Goal: Task Accomplishment & Management: Manage account settings

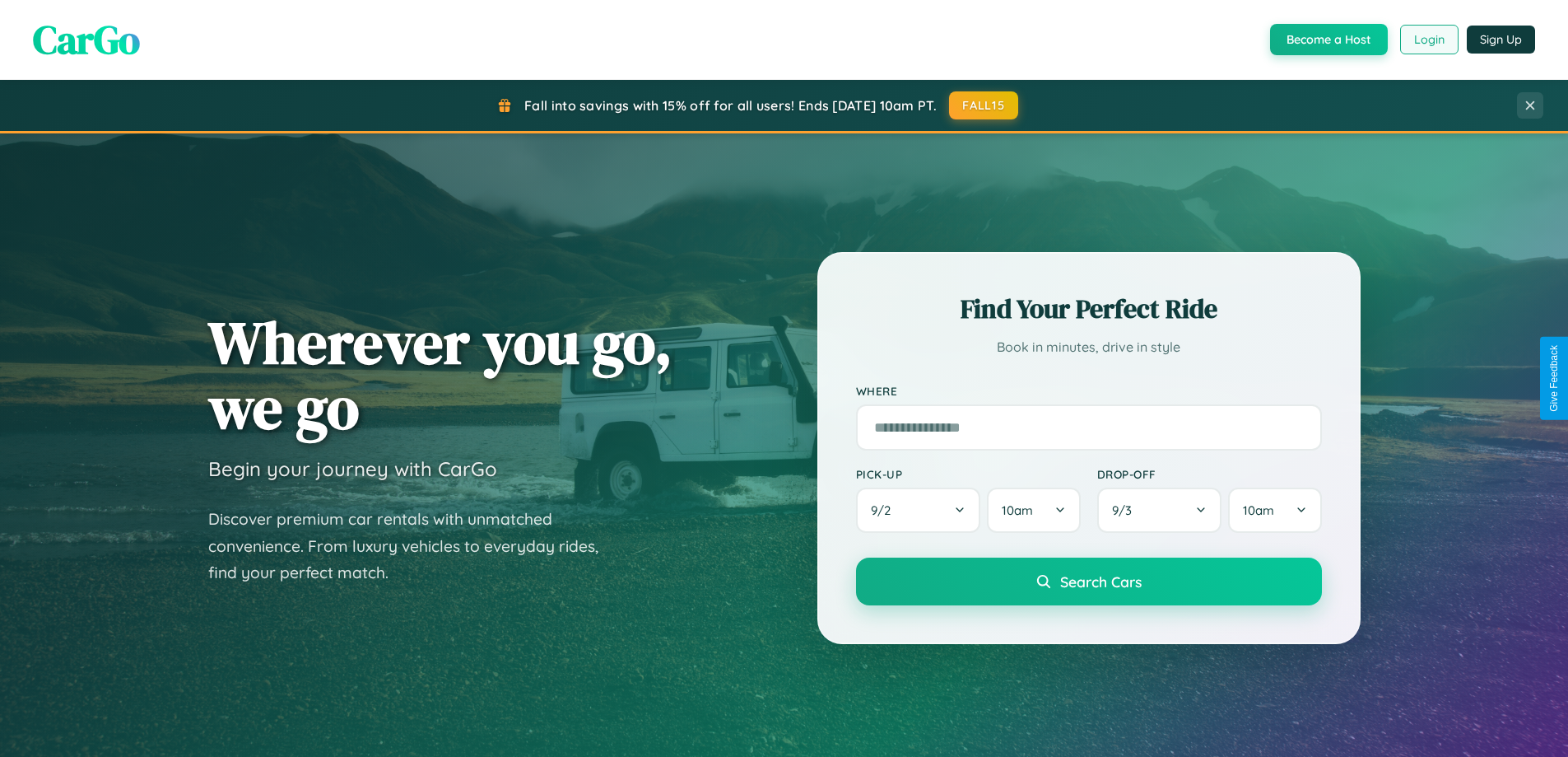
click at [1428, 39] on button "Login" at bounding box center [1429, 39] width 58 height 29
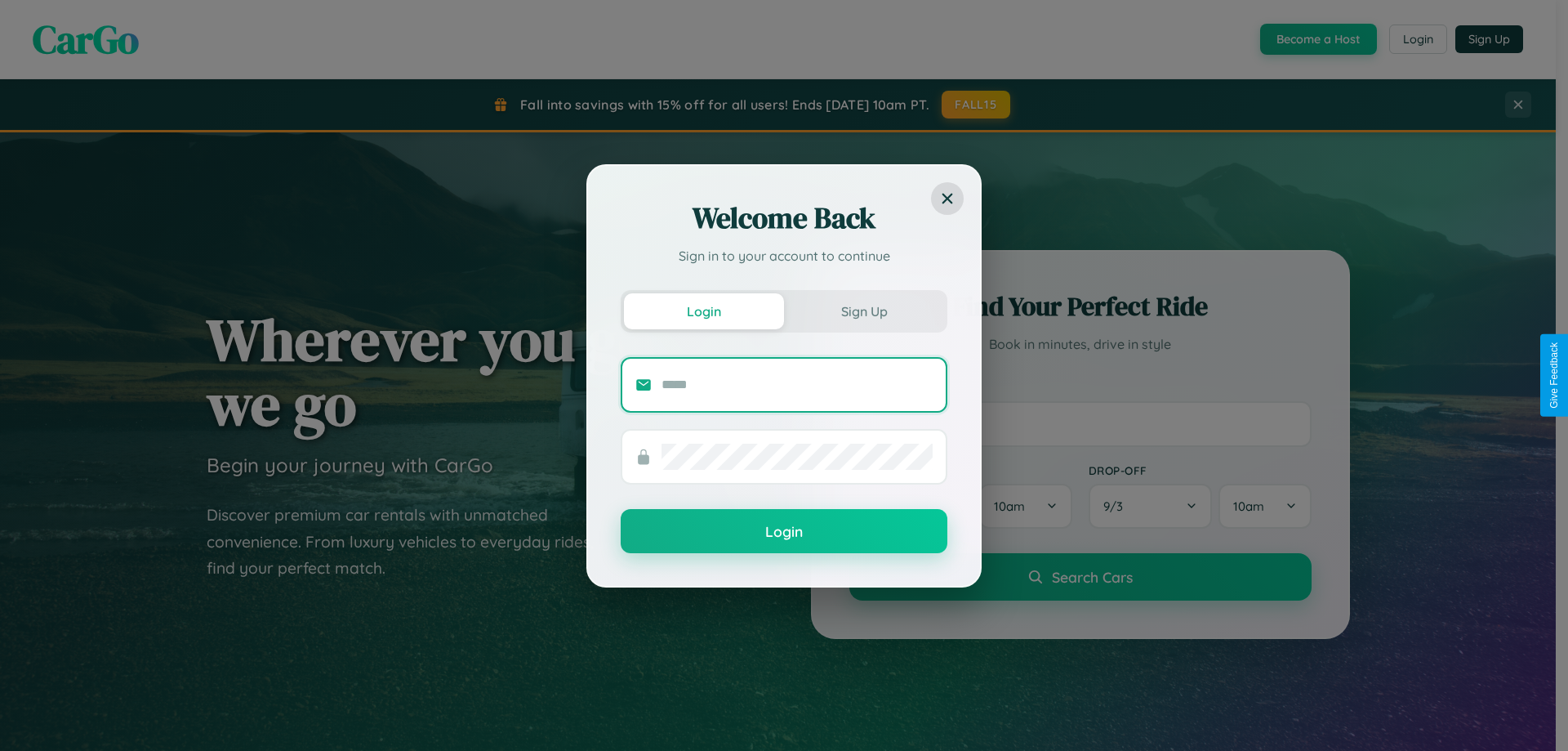
click at [797, 384] on input "text" at bounding box center [797, 384] width 271 height 26
type input "**********"
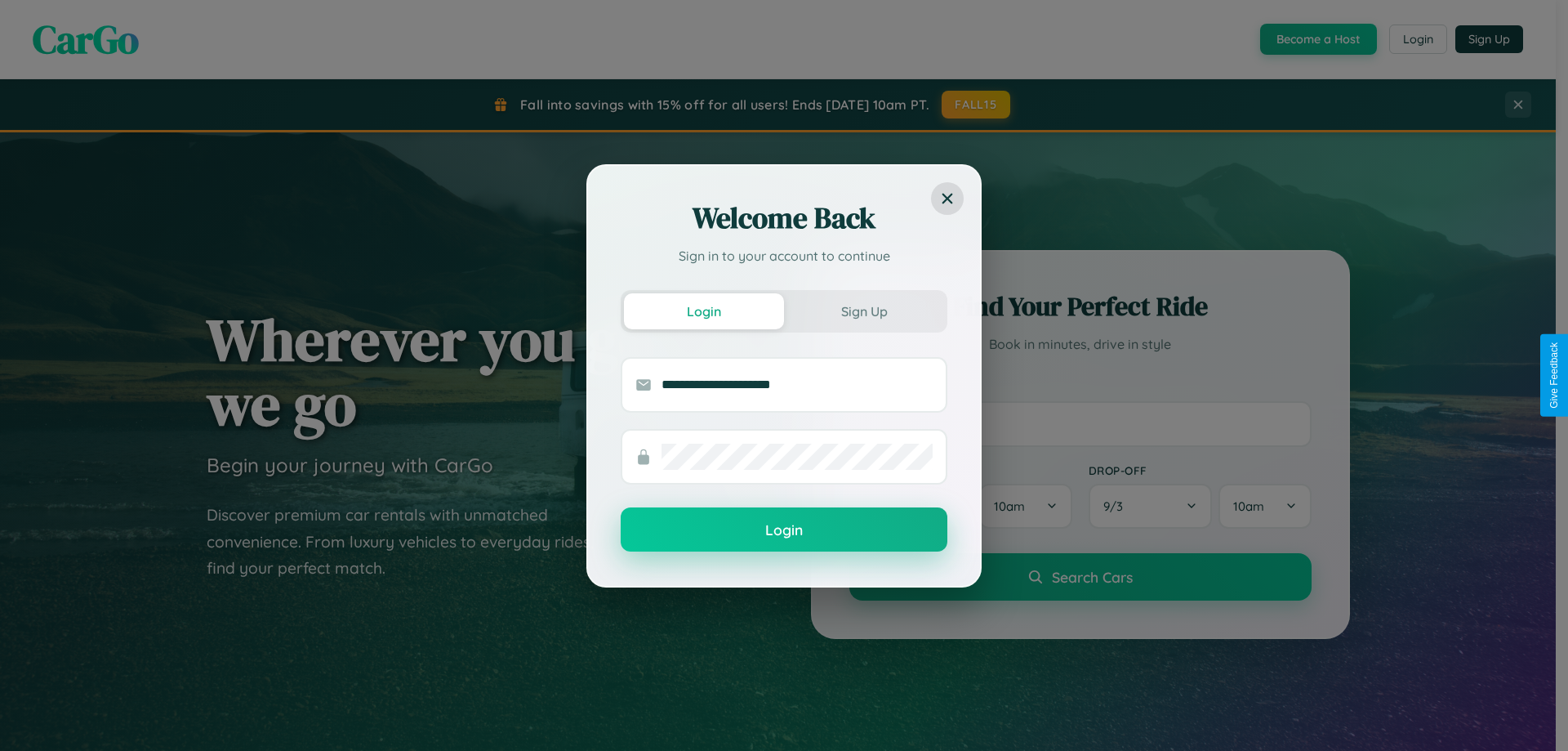
click at [784, 530] on button "Login" at bounding box center [783, 529] width 327 height 44
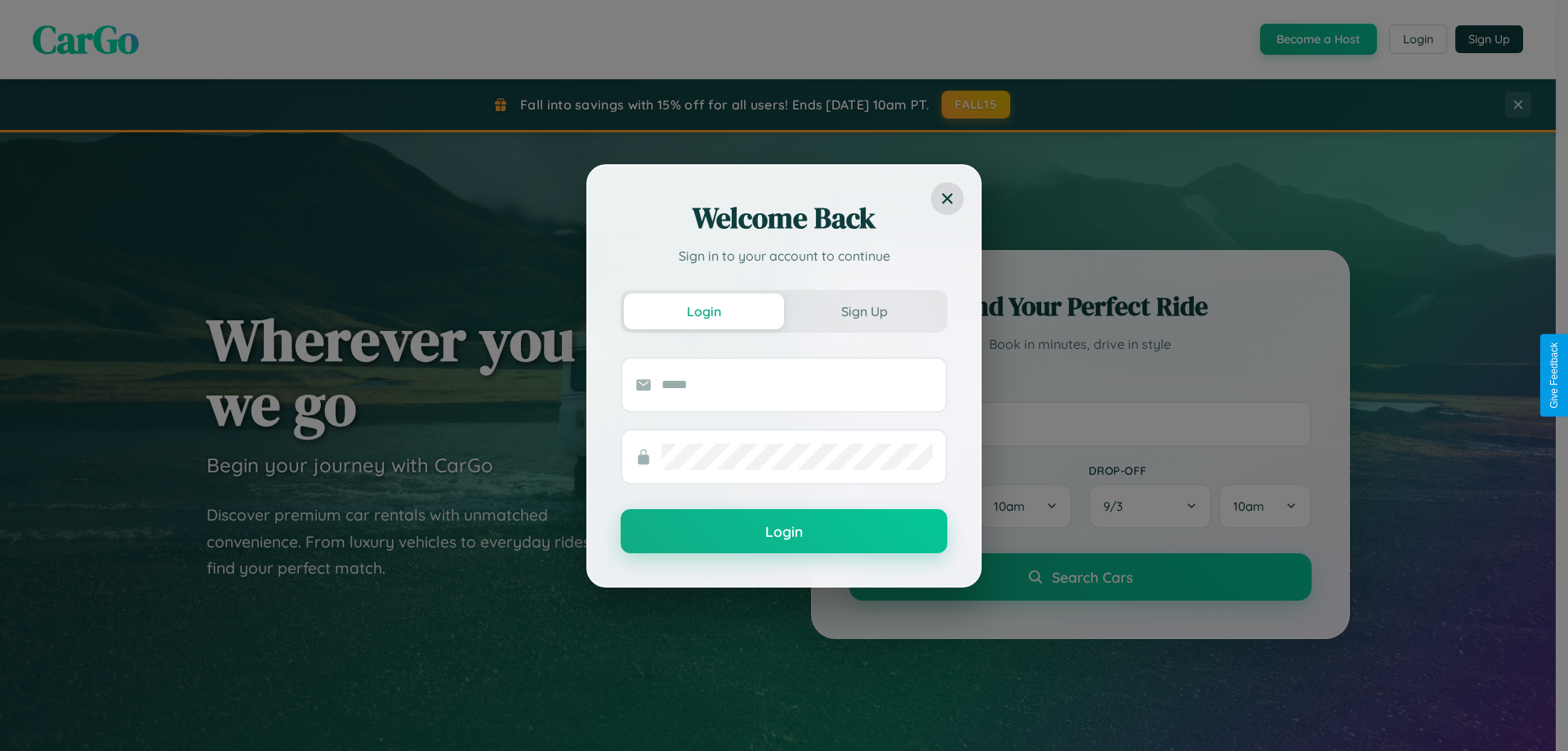
scroll to position [2625, 0]
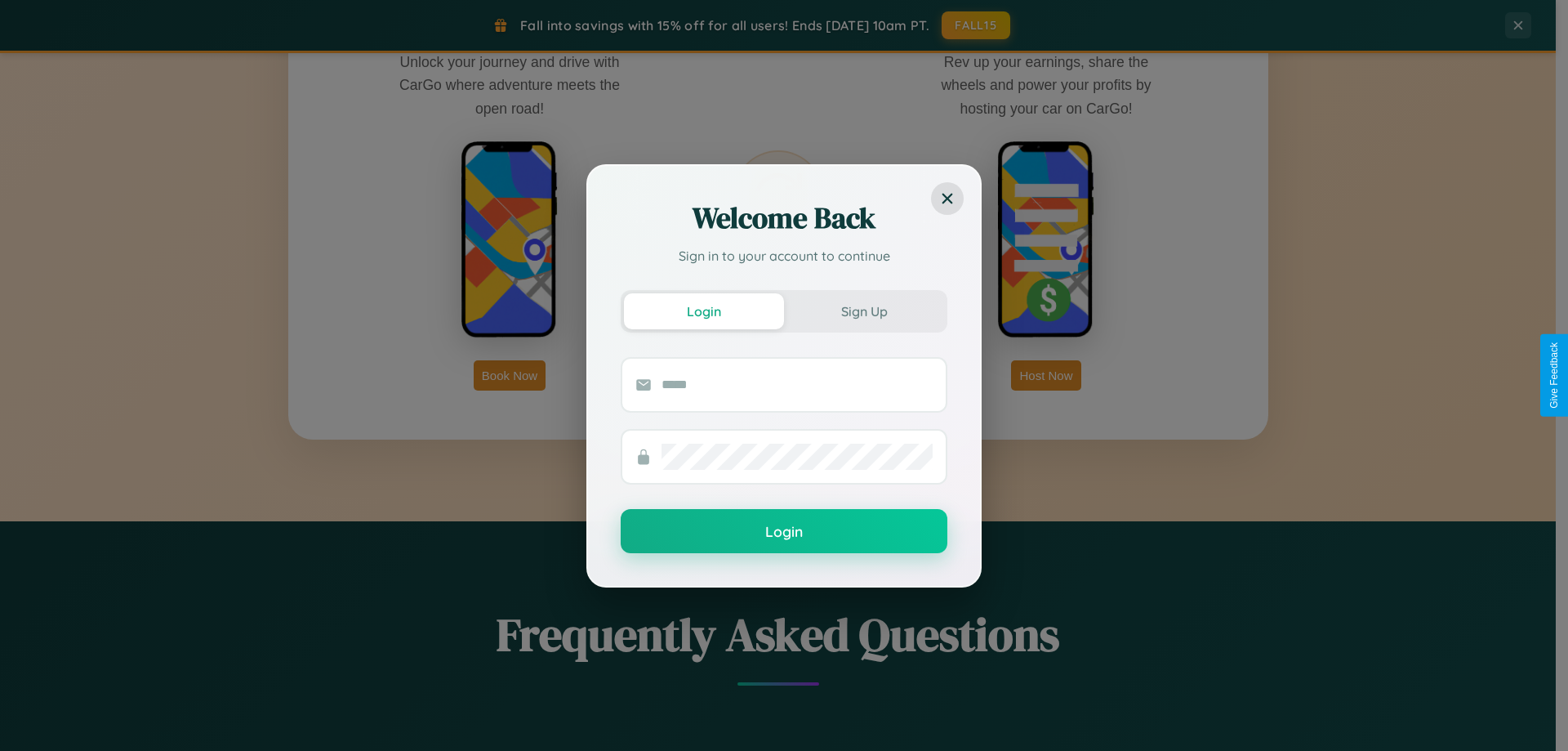
click at [510, 375] on div "Welcome Back Sign in to your account to continue Login Sign Up Login" at bounding box center [784, 375] width 1568 height 751
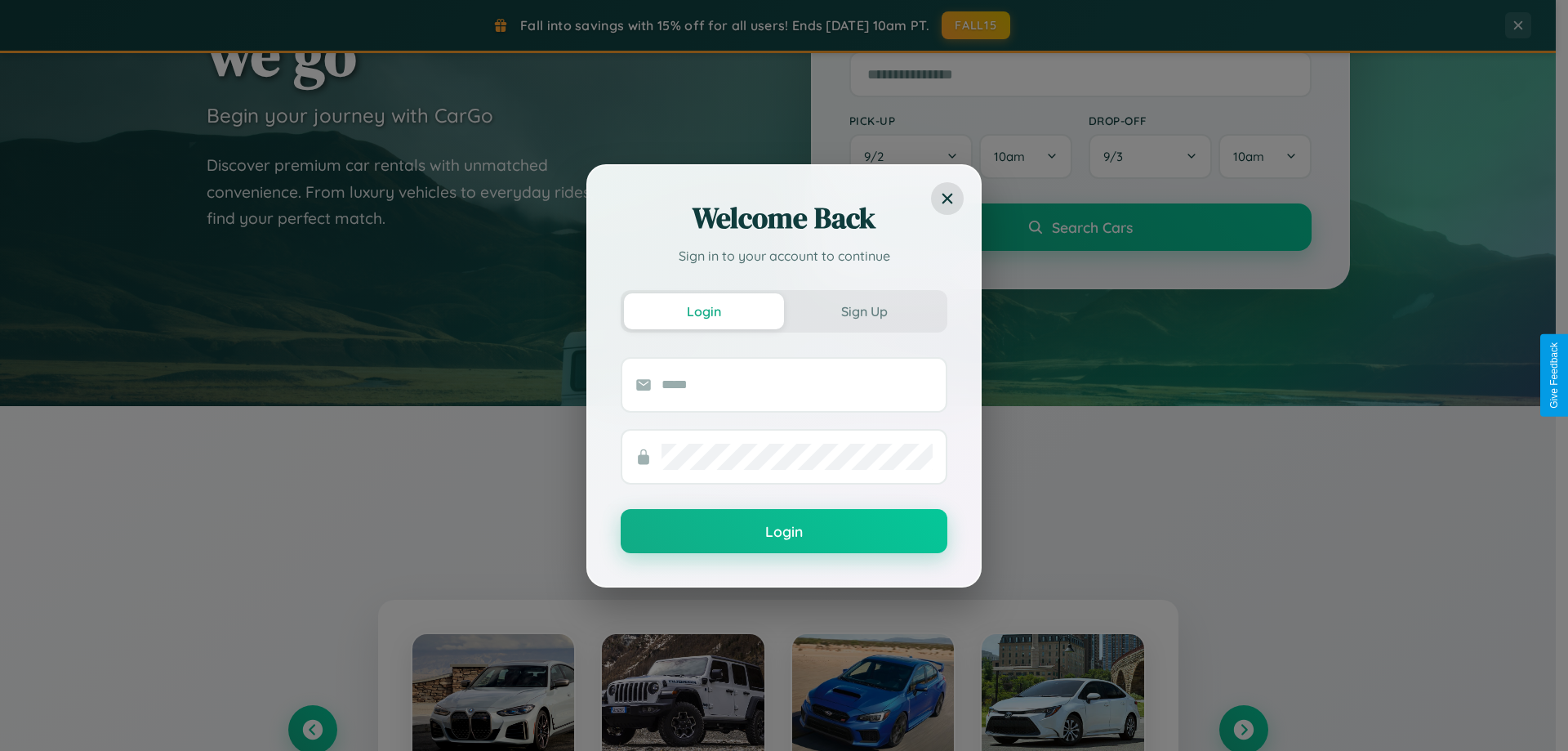
scroll to position [48, 0]
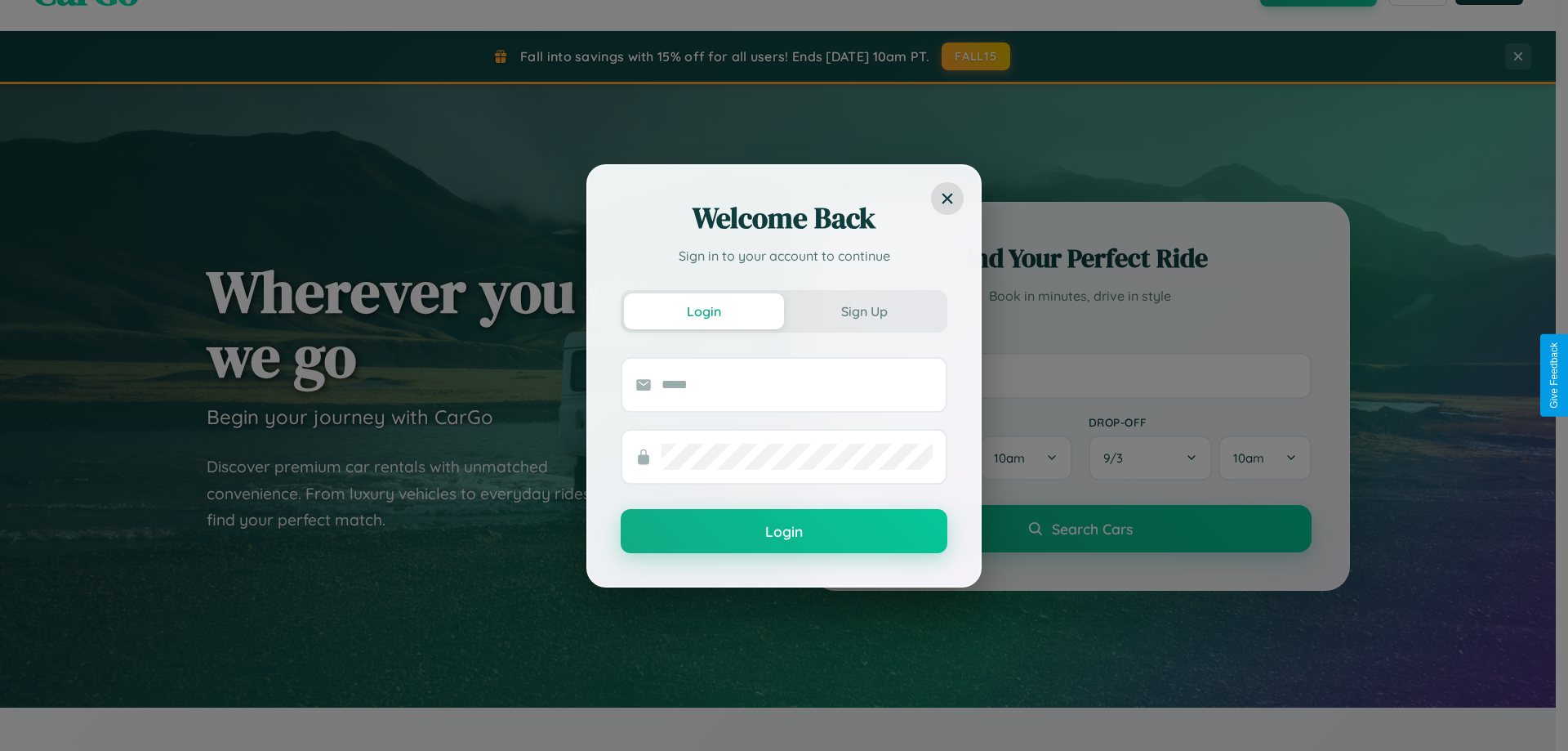
click at [1079, 375] on div "Welcome Back Sign in to your account to continue Login Sign Up Login" at bounding box center [784, 375] width 1568 height 751
